Goal: Information Seeking & Learning: Learn about a topic

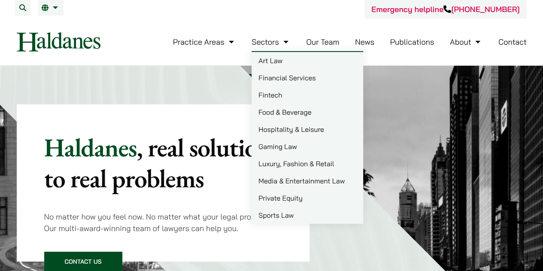
click at [282, 43] on link "Sectors" at bounding box center [271, 42] width 39 height 10
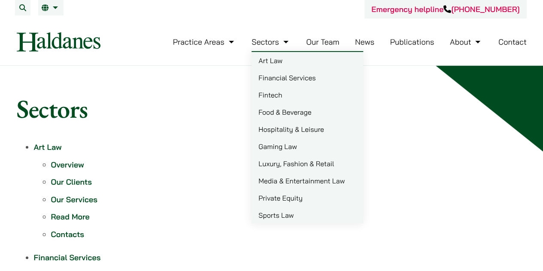
click at [328, 177] on link "Media & Entertainment Law" at bounding box center [308, 180] width 112 height 17
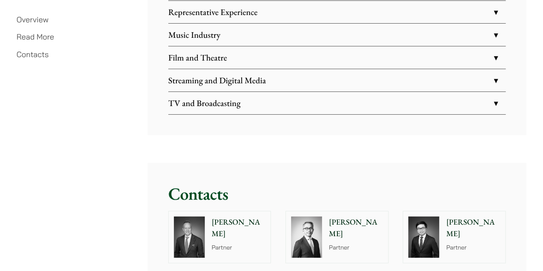
scroll to position [1546, 0]
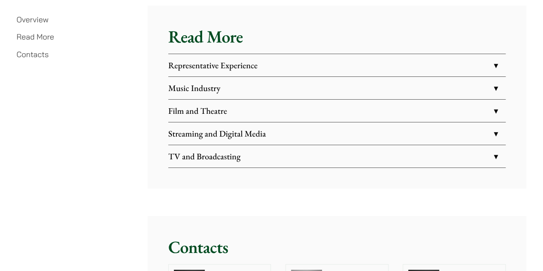
click at [235, 56] on link "Representative Experience" at bounding box center [336, 65] width 337 height 22
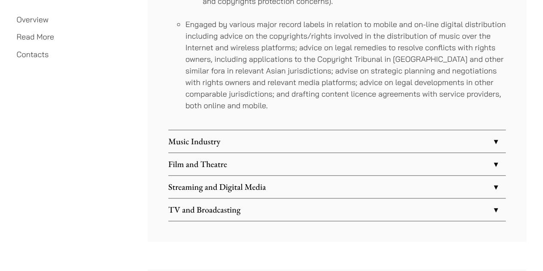
scroll to position [1975, 0]
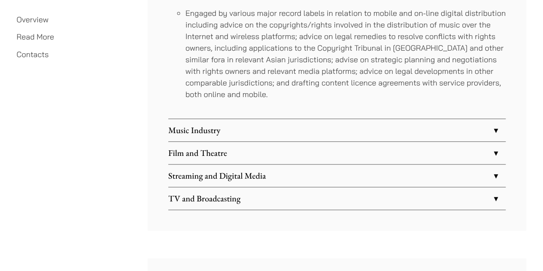
click at [383, 121] on link "Music Industry" at bounding box center [336, 130] width 337 height 22
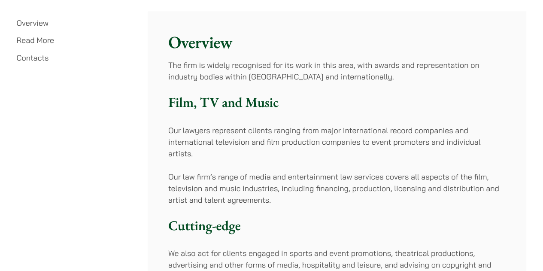
scroll to position [343, 0]
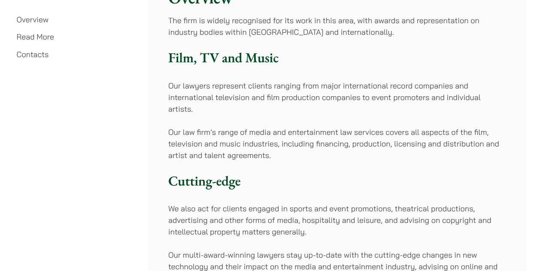
click at [298, 131] on p "Our law firm’s range of media and entertainment law services covers all aspects…" at bounding box center [336, 143] width 337 height 35
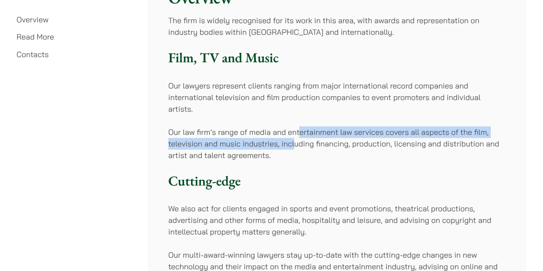
drag, startPoint x: 298, startPoint y: 131, endPoint x: 295, endPoint y: 141, distance: 10.9
click at [295, 141] on p "Our law firm’s range of media and entertainment law services covers all aspects…" at bounding box center [336, 143] width 337 height 35
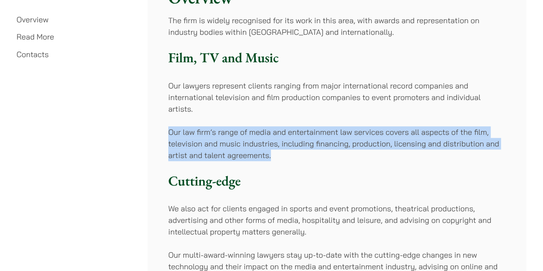
drag, startPoint x: 164, startPoint y: 133, endPoint x: 286, endPoint y: 157, distance: 124.6
click at [286, 157] on p "Our law firm’s range of media and entertainment law services covers all aspects…" at bounding box center [336, 143] width 337 height 35
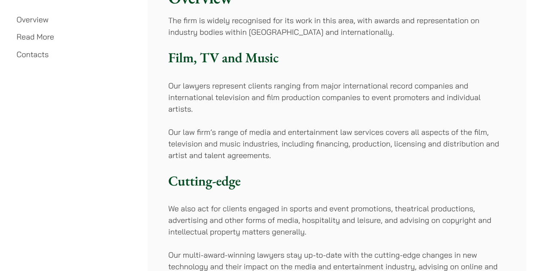
click at [286, 157] on p "Our law firm’s range of media and entertainment law services covers all aspects…" at bounding box center [336, 143] width 337 height 35
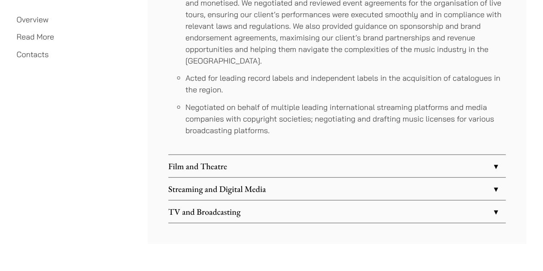
scroll to position [2490, 0]
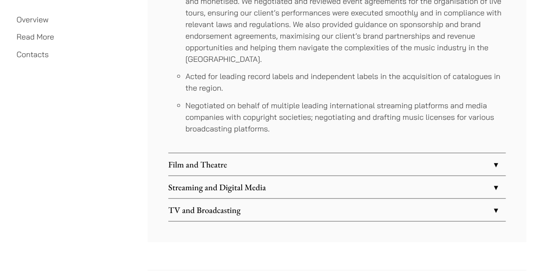
click at [258, 153] on link "Film and Theatre" at bounding box center [336, 164] width 337 height 22
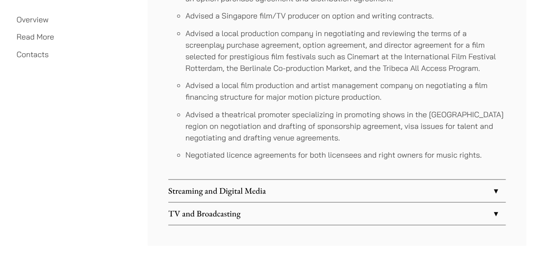
scroll to position [2237, 0]
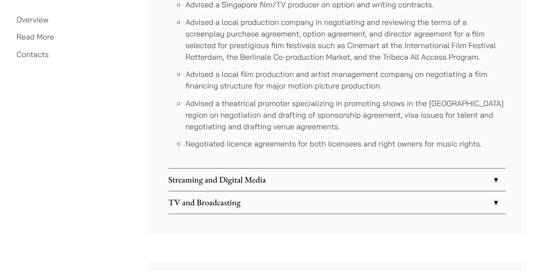
click at [232, 182] on link "Streaming and Digital Media" at bounding box center [336, 179] width 337 height 22
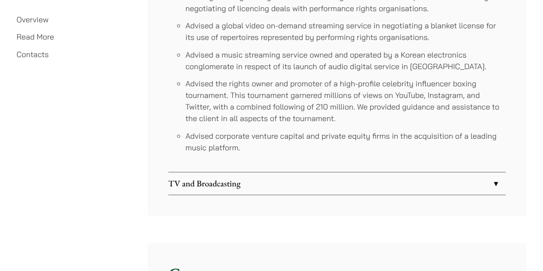
scroll to position [2073, 0]
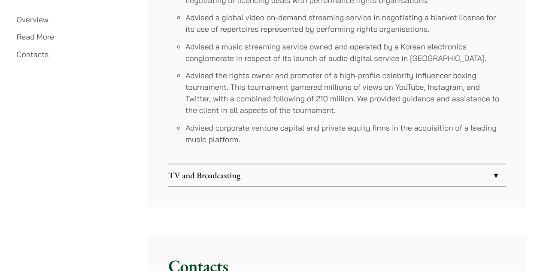
click at [231, 182] on link "TV and Broadcasting" at bounding box center [336, 175] width 337 height 22
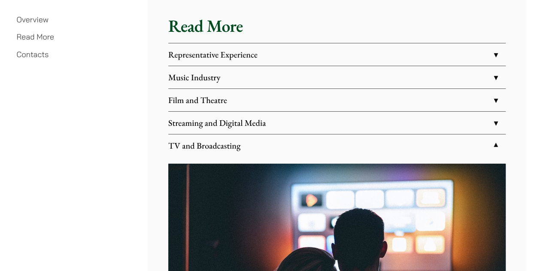
scroll to position [1558, 0]
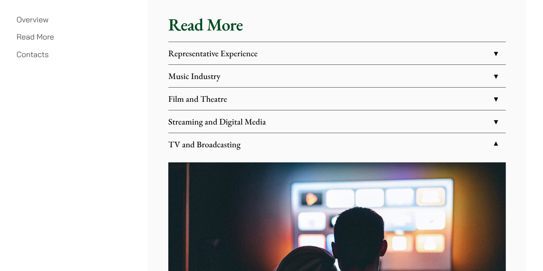
click at [379, 118] on link "Streaming and Digital Media" at bounding box center [336, 121] width 337 height 22
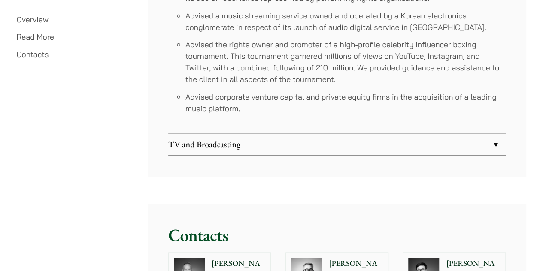
scroll to position [2159, 0]
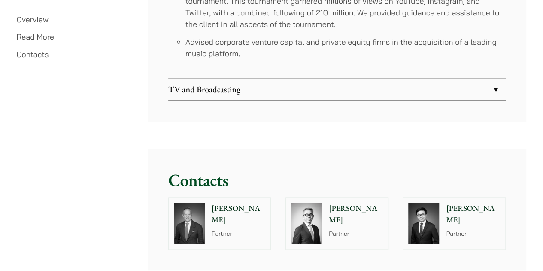
click at [364, 79] on link "TV and Broadcasting" at bounding box center [336, 89] width 337 height 22
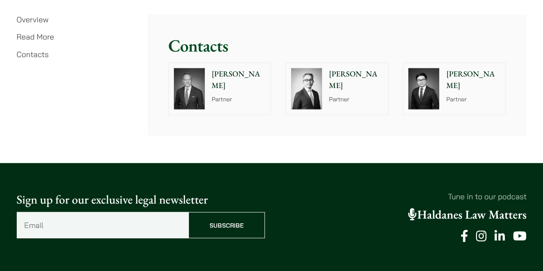
scroll to position [2459, 0]
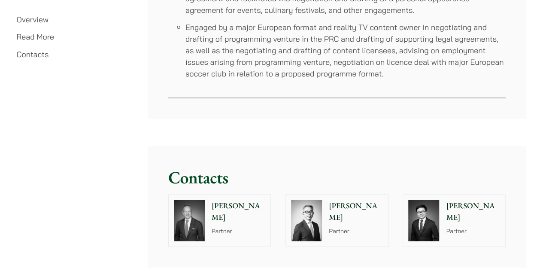
click at [378, 212] on div "Michael Leow Partner" at bounding box center [357, 221] width 61 height 52
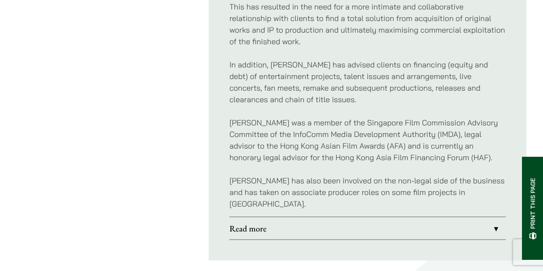
scroll to position [601, 0]
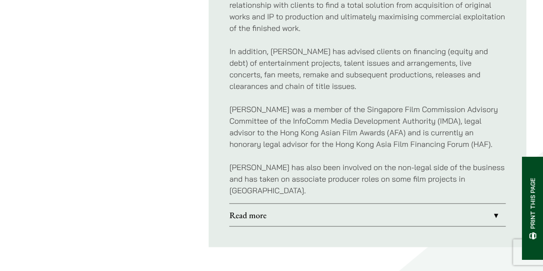
click at [399, 204] on link "Read more" at bounding box center [367, 215] width 276 height 22
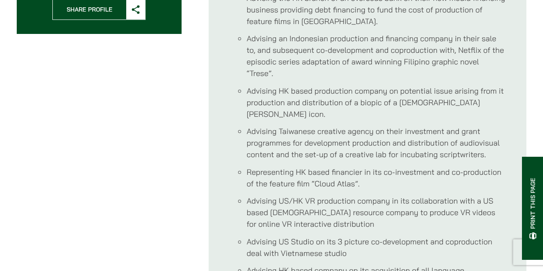
scroll to position [386, 0]
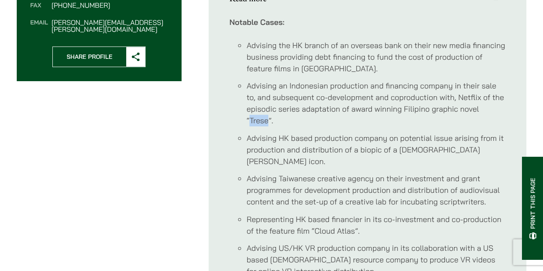
drag, startPoint x: 249, startPoint y: 118, endPoint x: 268, endPoint y: 120, distance: 19.4
click at [268, 120] on li "Advising an Indonesian production and financing company in their sale to, and s…" at bounding box center [375, 103] width 259 height 46
copy li "Trese"
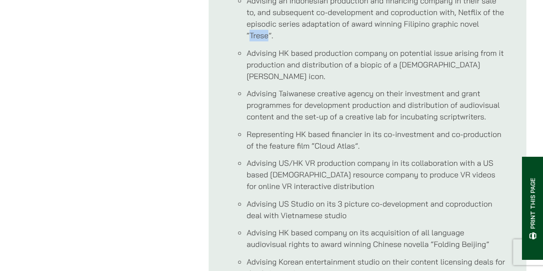
scroll to position [472, 0]
drag, startPoint x: 313, startPoint y: 134, endPoint x: 354, endPoint y: 134, distance: 40.4
click at [354, 134] on li "Representing HK based financier in its co-investment and co-production of the f…" at bounding box center [375, 139] width 259 height 23
click at [476, 112] on ul "Advising the HK branch of an overseas bank on their new media financing busines…" at bounding box center [367, 131] width 276 height 354
drag, startPoint x: 315, startPoint y: 131, endPoint x: 353, endPoint y: 133, distance: 37.8
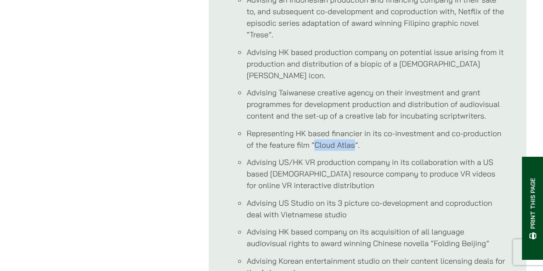
click at [353, 133] on li "Representing HK based financier in its co-investment and co-production of the f…" at bounding box center [375, 139] width 259 height 23
copy li "Cloud Atlas"
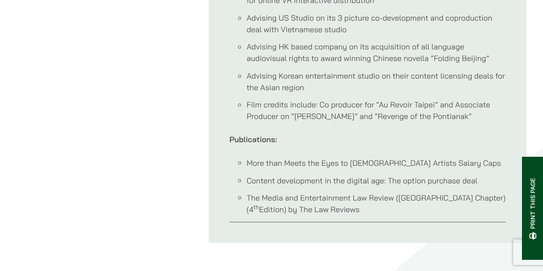
scroll to position [644, 0]
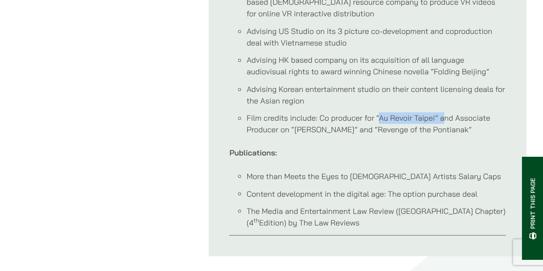
drag, startPoint x: 380, startPoint y: 103, endPoint x: 444, endPoint y: 111, distance: 65.3
click at [444, 112] on li "Film credits include: Co producer for “Au Revoir Taipei” and Associate Producer…" at bounding box center [375, 123] width 259 height 23
click at [442, 112] on li "Film credits include: Co producer for “Au Revoir Taipei” and Associate Producer…" at bounding box center [375, 123] width 259 height 23
drag, startPoint x: 380, startPoint y: 106, endPoint x: 435, endPoint y: 107, distance: 55.8
click at [435, 112] on li "Film credits include: Co producer for “Au Revoir Taipei” and Associate Producer…" at bounding box center [375, 123] width 259 height 23
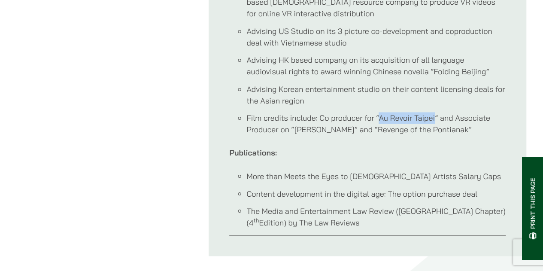
copy li "Au Revoir Taipei"
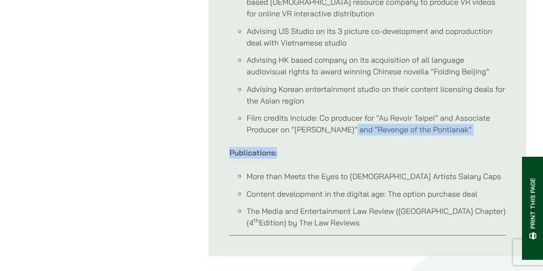
drag, startPoint x: 349, startPoint y: 118, endPoint x: 434, endPoint y: 115, distance: 85.9
click at [436, 122] on li "Film credits include: Co producer for “Au Revoir Taipei” and Associate Producer…" at bounding box center [375, 123] width 259 height 23
copy li "Revenge of the Pontianak"
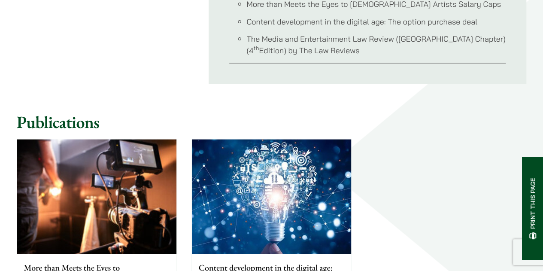
scroll to position [945, 0]
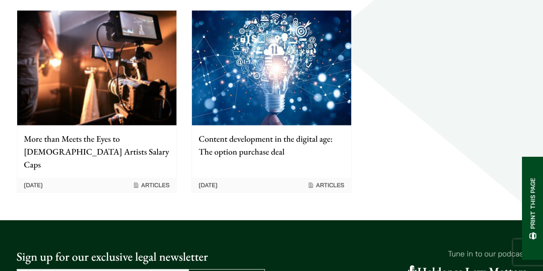
click at [137, 85] on img at bounding box center [96, 68] width 159 height 115
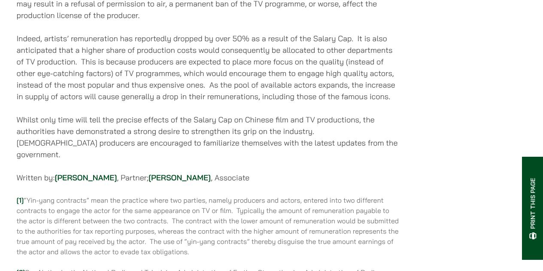
scroll to position [1159, 0]
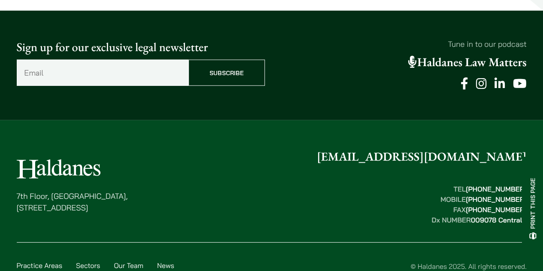
scroll to position [1168, 0]
